Goal: Task Accomplishment & Management: Use online tool/utility

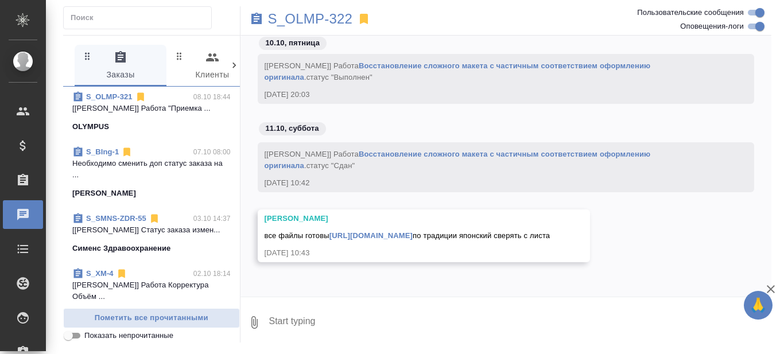
scroll to position [517, 0]
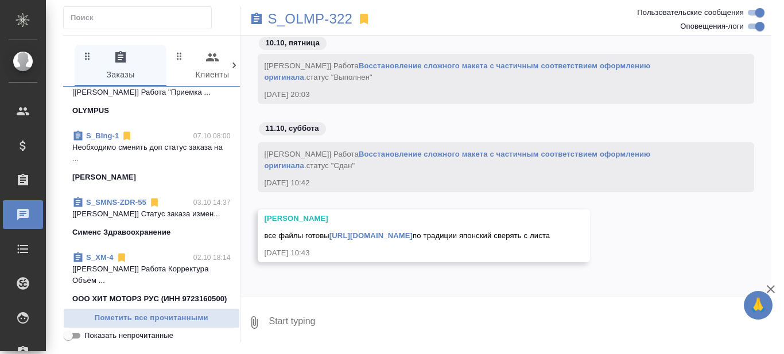
click at [118, 207] on link "S_SMNS-ZDR-55" at bounding box center [116, 202] width 60 height 9
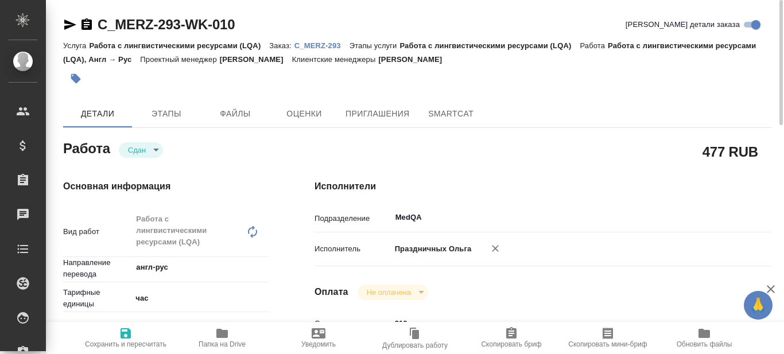
scroll to position [57, 0]
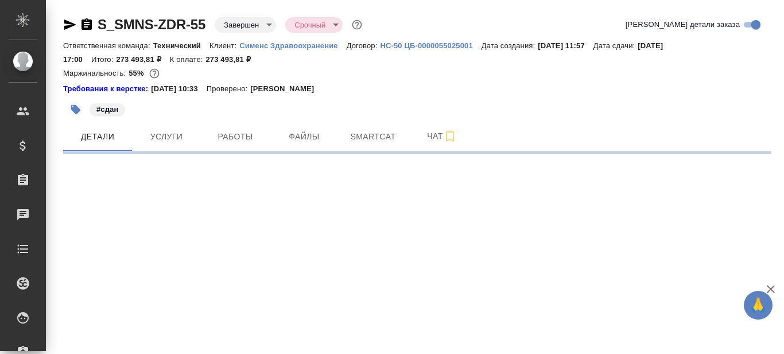
select select "RU"
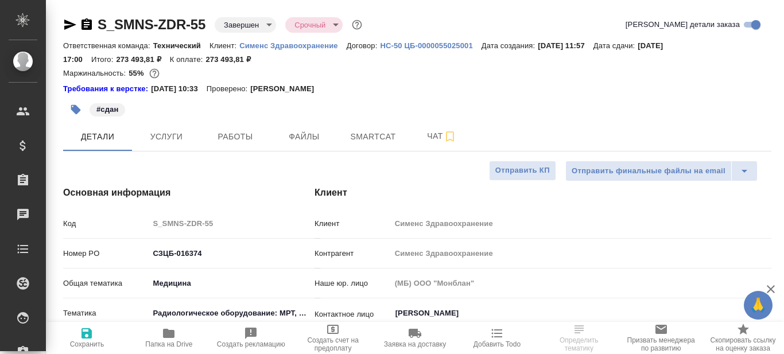
type textarea "x"
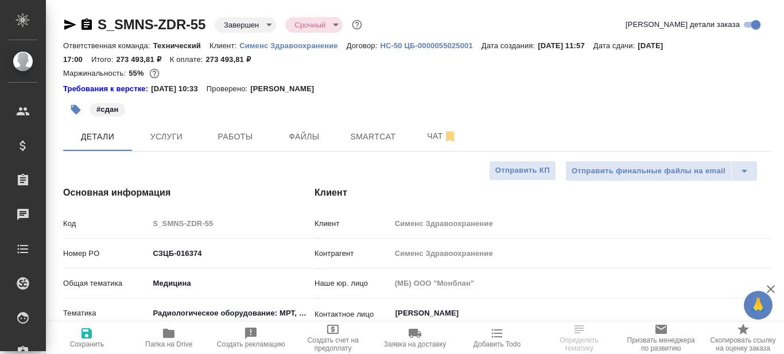
type textarea "x"
type input "Сергеева Анастасия"
type input "Павлова Антонина a.pavlova"
click at [295, 49] on p "Сименс Здравоохранение" at bounding box center [292, 45] width 107 height 9
type textarea "x"
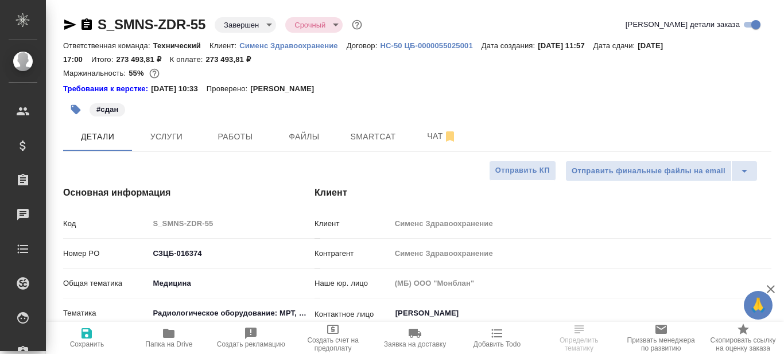
type textarea "x"
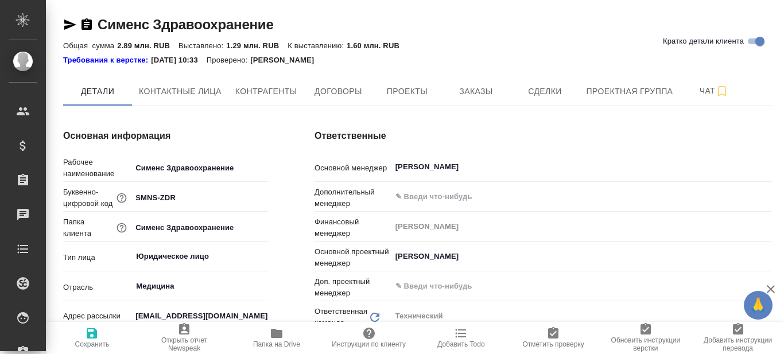
type input "(МБ) ООО "Монблан""
type textarea "x"
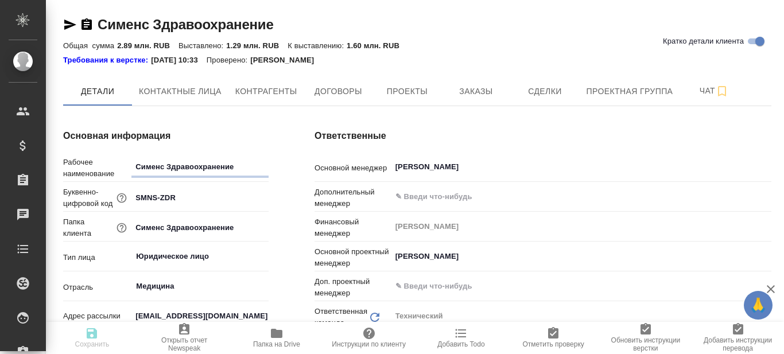
type textarea "x"
click at [275, 338] on icon "button" at bounding box center [276, 333] width 11 height 9
click at [419, 86] on span "Проекты" at bounding box center [406, 91] width 55 height 14
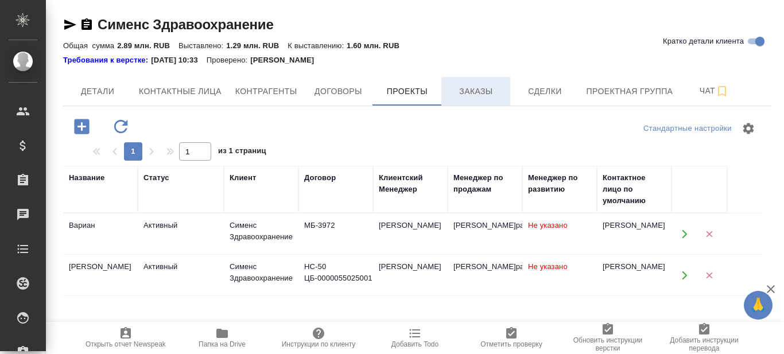
click at [466, 99] on button "Заказы" at bounding box center [475, 91] width 69 height 29
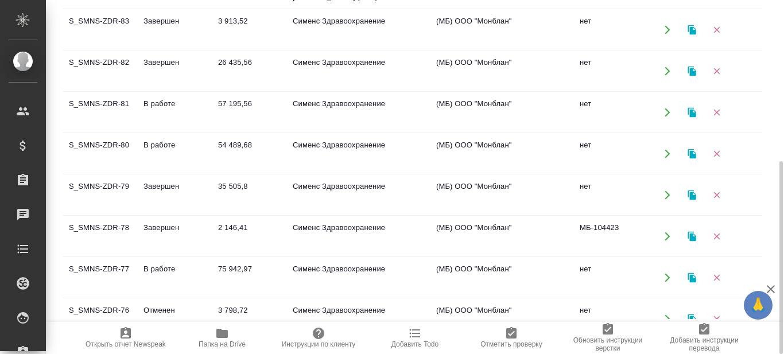
scroll to position [115, 0]
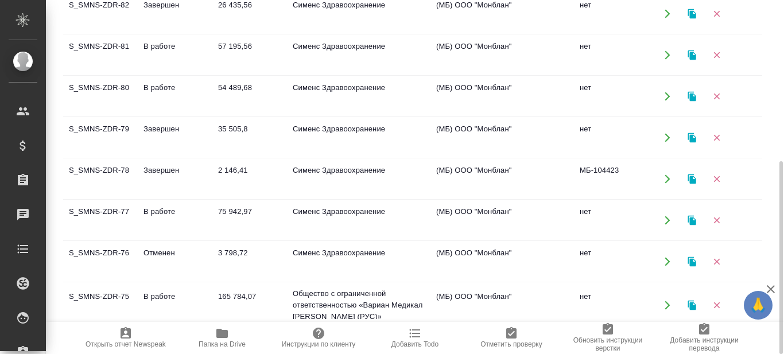
click at [95, 212] on td "S_SMNS-ZDR-77" at bounding box center [100, 220] width 75 height 40
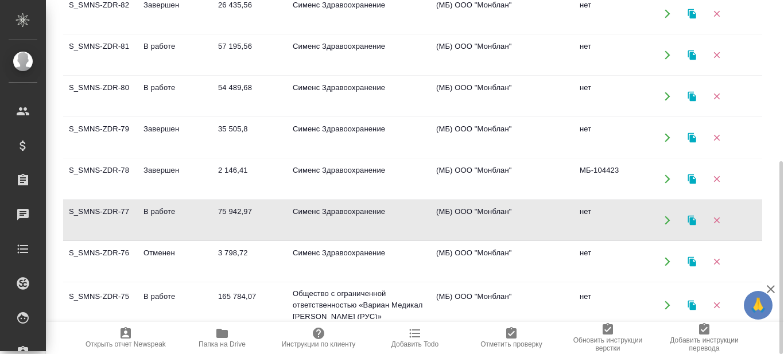
click at [95, 212] on td "S_SMNS-ZDR-77" at bounding box center [100, 220] width 75 height 40
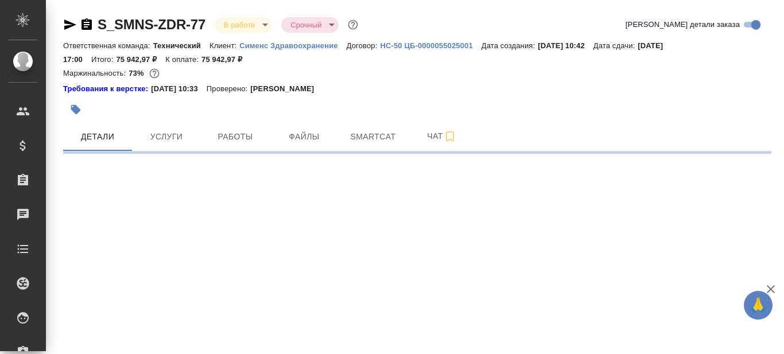
select select "RU"
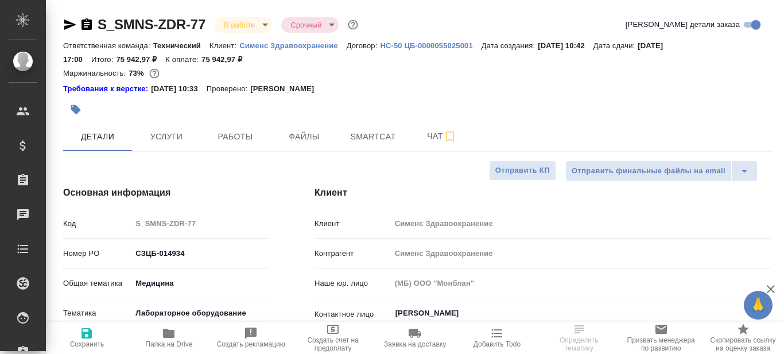
type textarea "x"
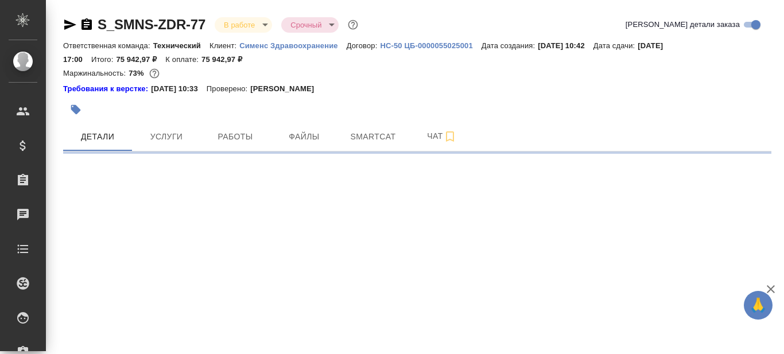
select select "RU"
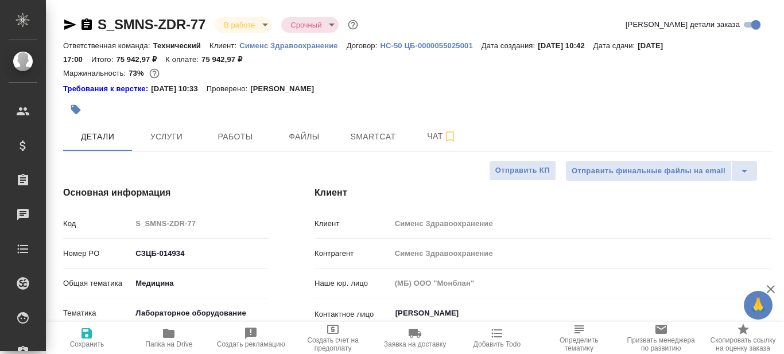
type textarea "x"
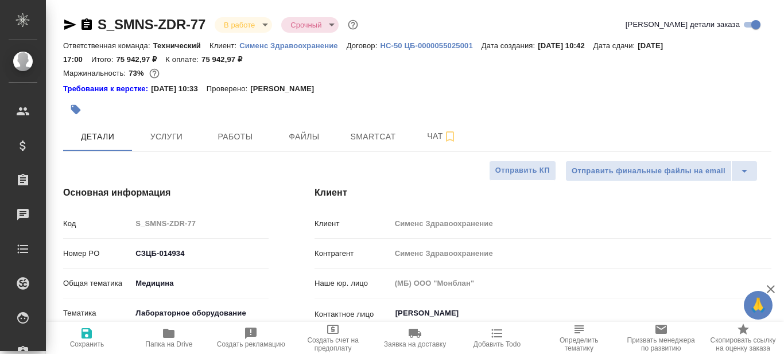
type textarea "x"
click at [166, 335] on icon "button" at bounding box center [168, 333] width 11 height 9
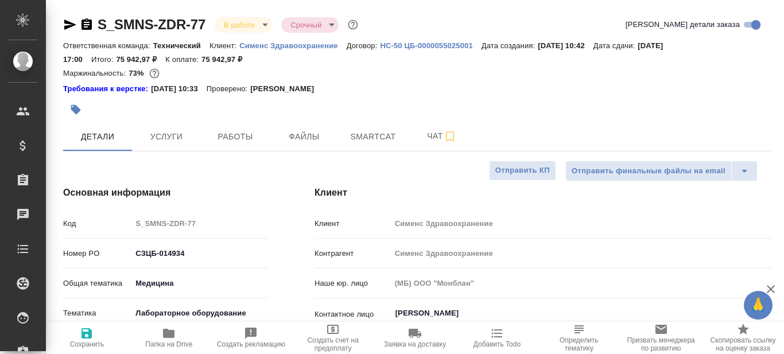
type textarea "x"
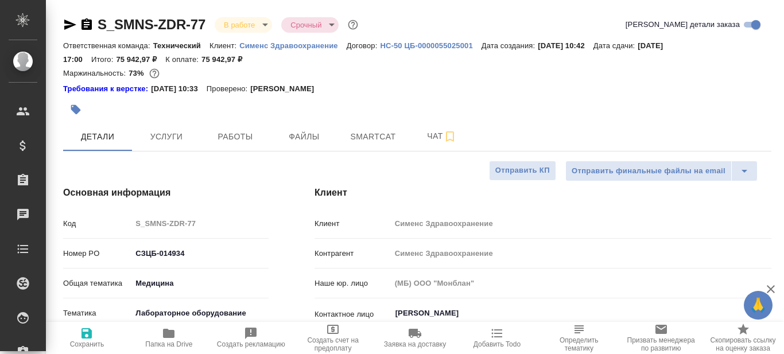
type textarea "x"
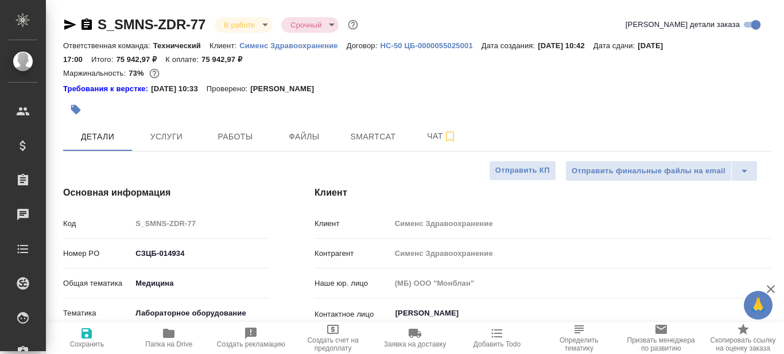
type textarea "x"
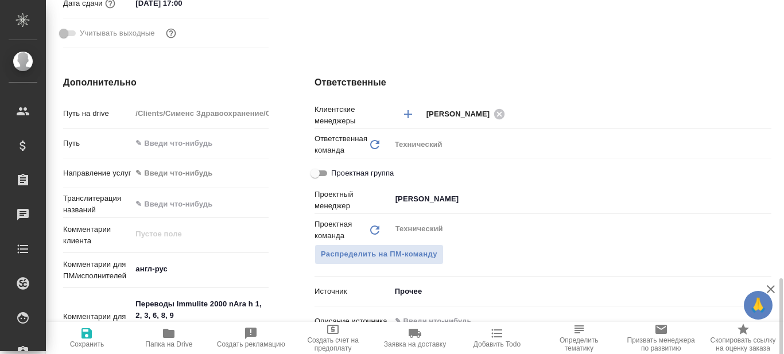
scroll to position [632, 0]
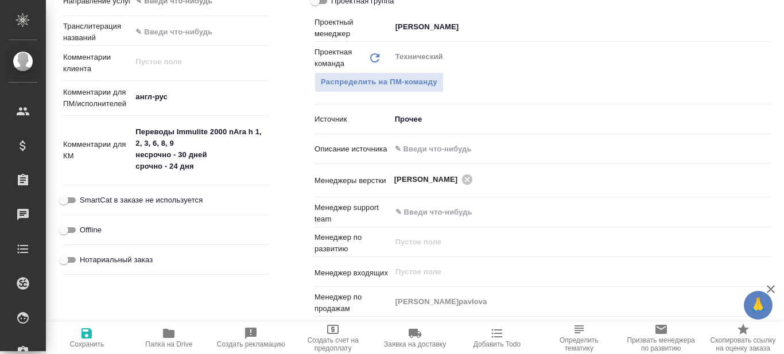
type textarea "x"
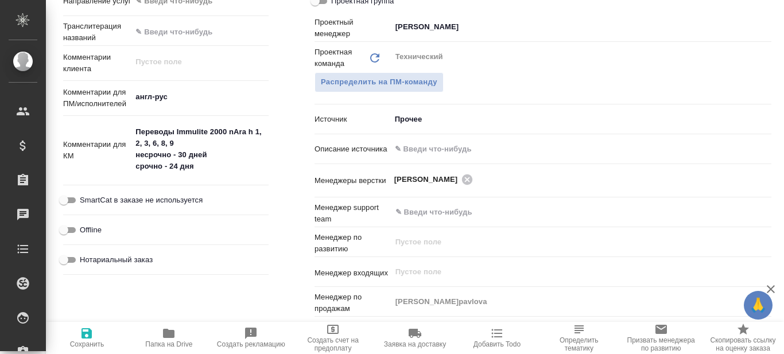
type textarea "x"
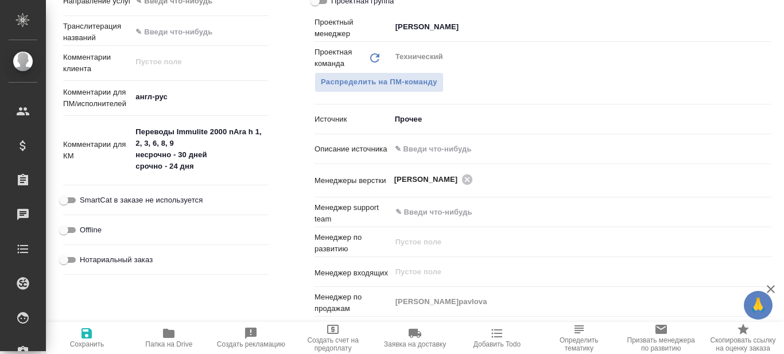
type textarea "x"
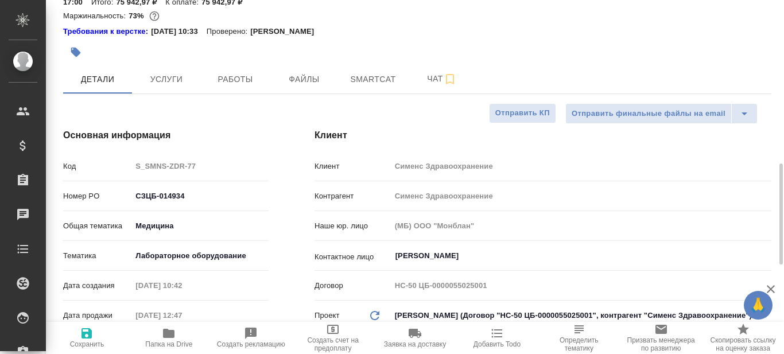
scroll to position [0, 0]
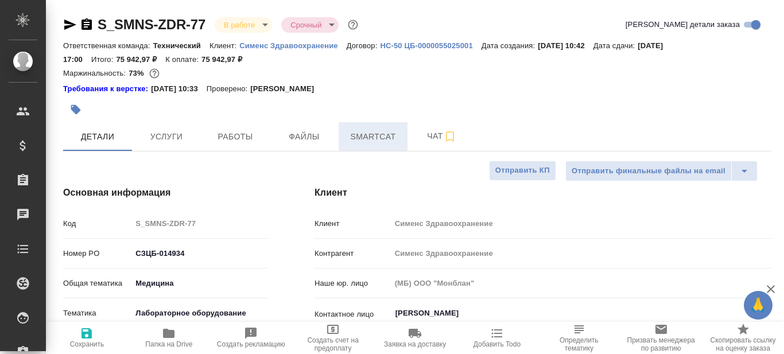
click at [371, 141] on span "Smartcat" at bounding box center [373, 137] width 55 height 14
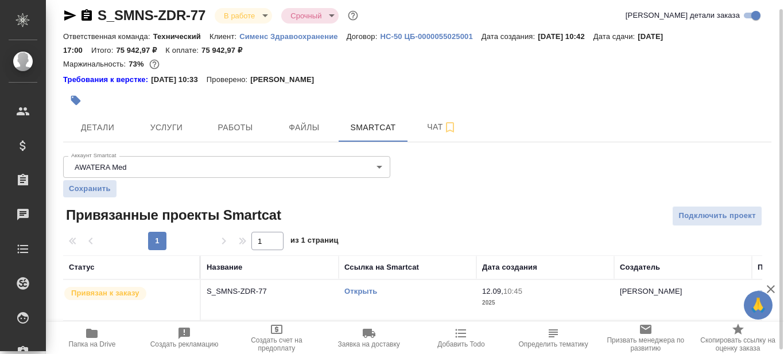
scroll to position [14, 0]
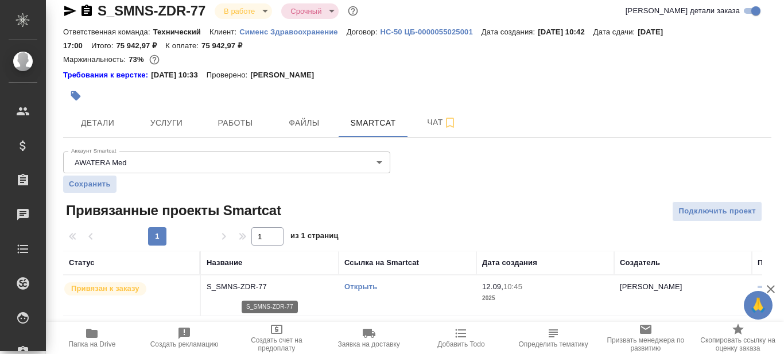
click at [284, 286] on p "S_SMNS-ZDR-77" at bounding box center [270, 286] width 126 height 11
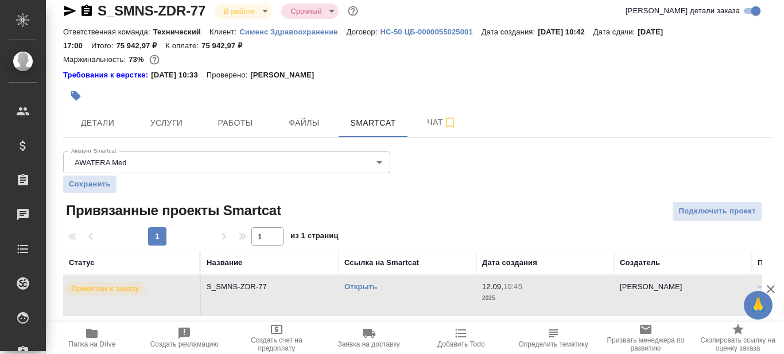
click at [351, 287] on link "Открыть" at bounding box center [360, 286] width 33 height 9
click at [365, 289] on link "Открыть" at bounding box center [360, 286] width 33 height 9
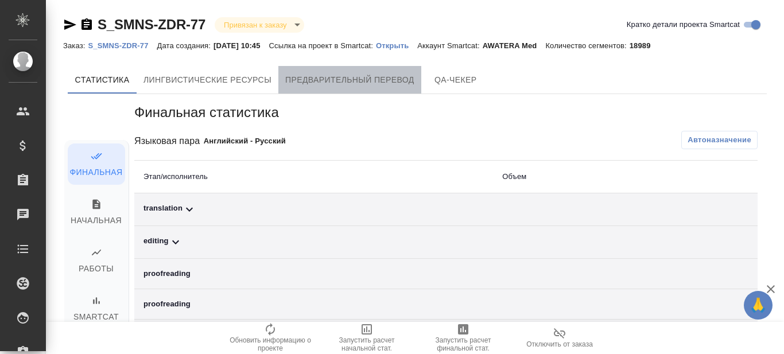
click at [387, 80] on span "Предварительный перевод" at bounding box center [349, 80] width 129 height 14
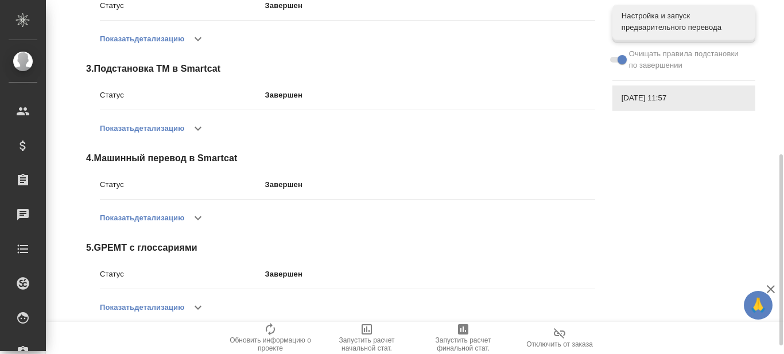
scroll to position [302, 0]
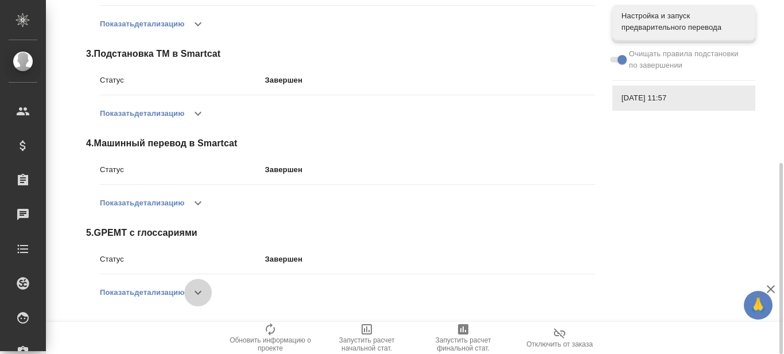
click at [203, 289] on icon "button" at bounding box center [198, 293] width 14 height 14
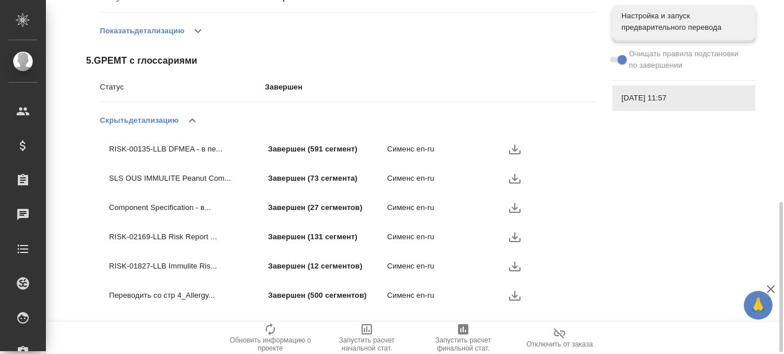
scroll to position [478, 0]
